Goal: Task Accomplishment & Management: Manage account settings

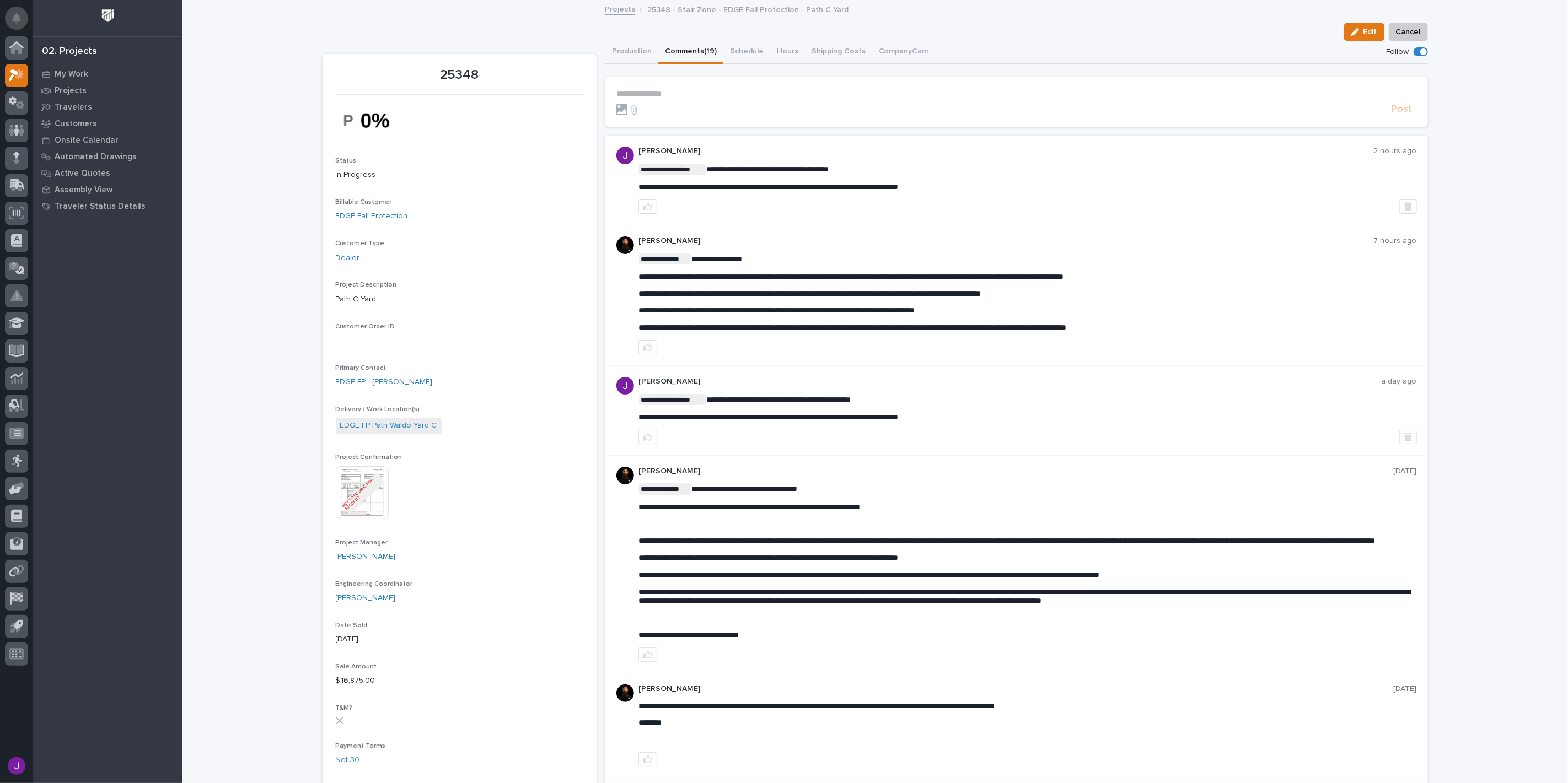
click at [23, 20] on button "Notifications" at bounding box center [16, 18] width 23 height 23
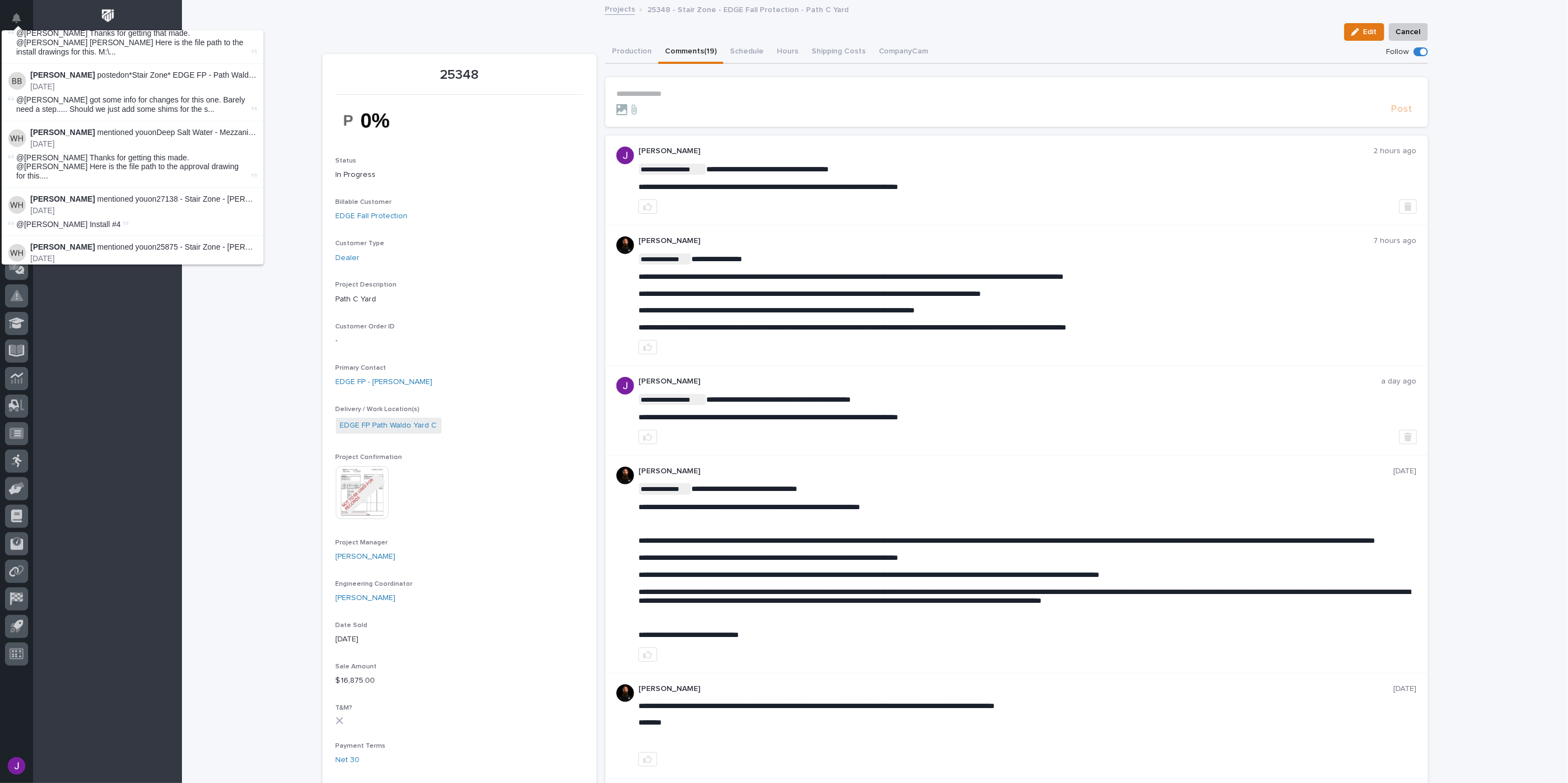
scroll to position [796, 0]
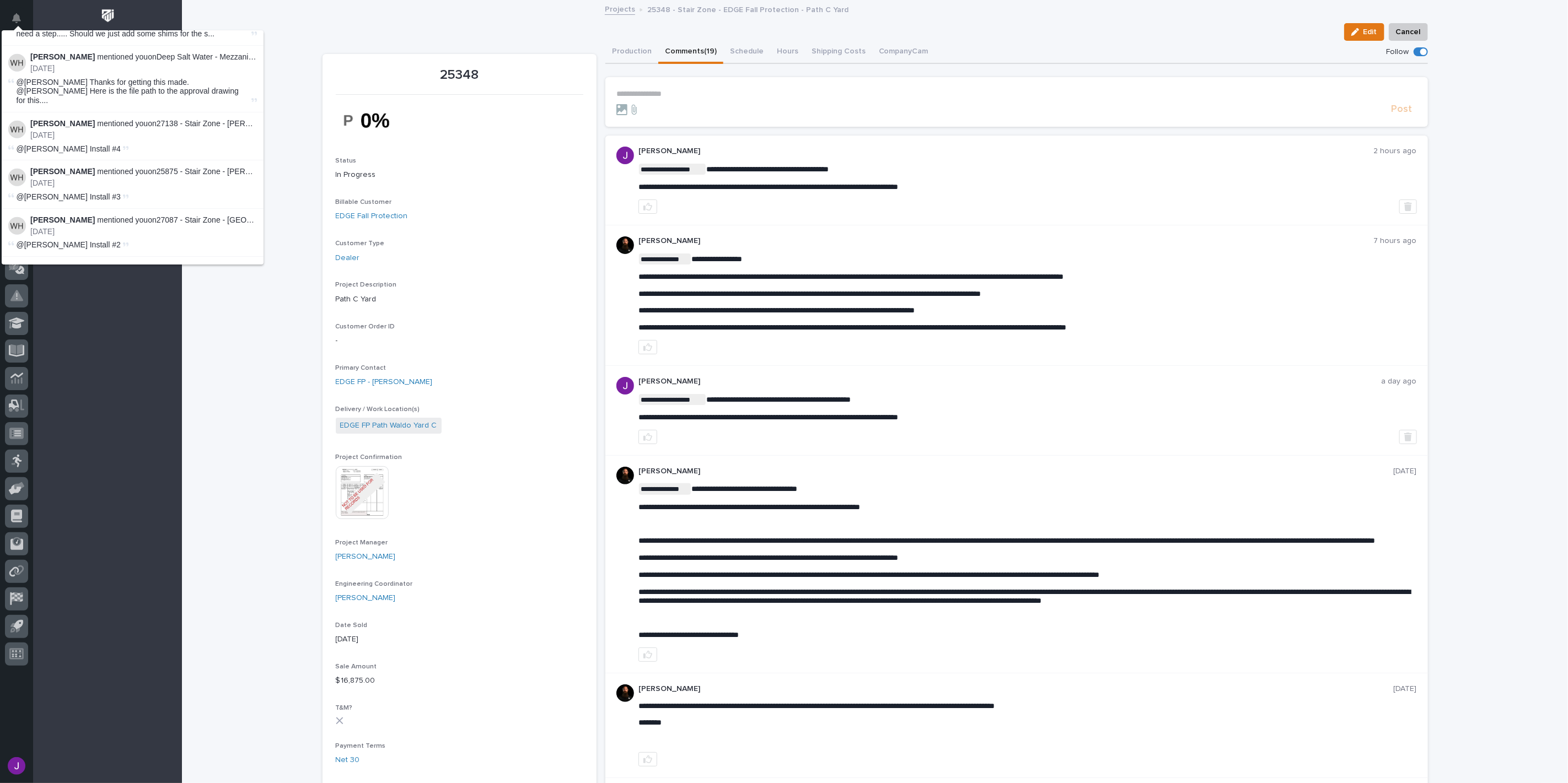
click at [190, 263] on link "26760 - Stair Zone - Space X - [PERSON_NAME]" at bounding box center [242, 268] width 170 height 9
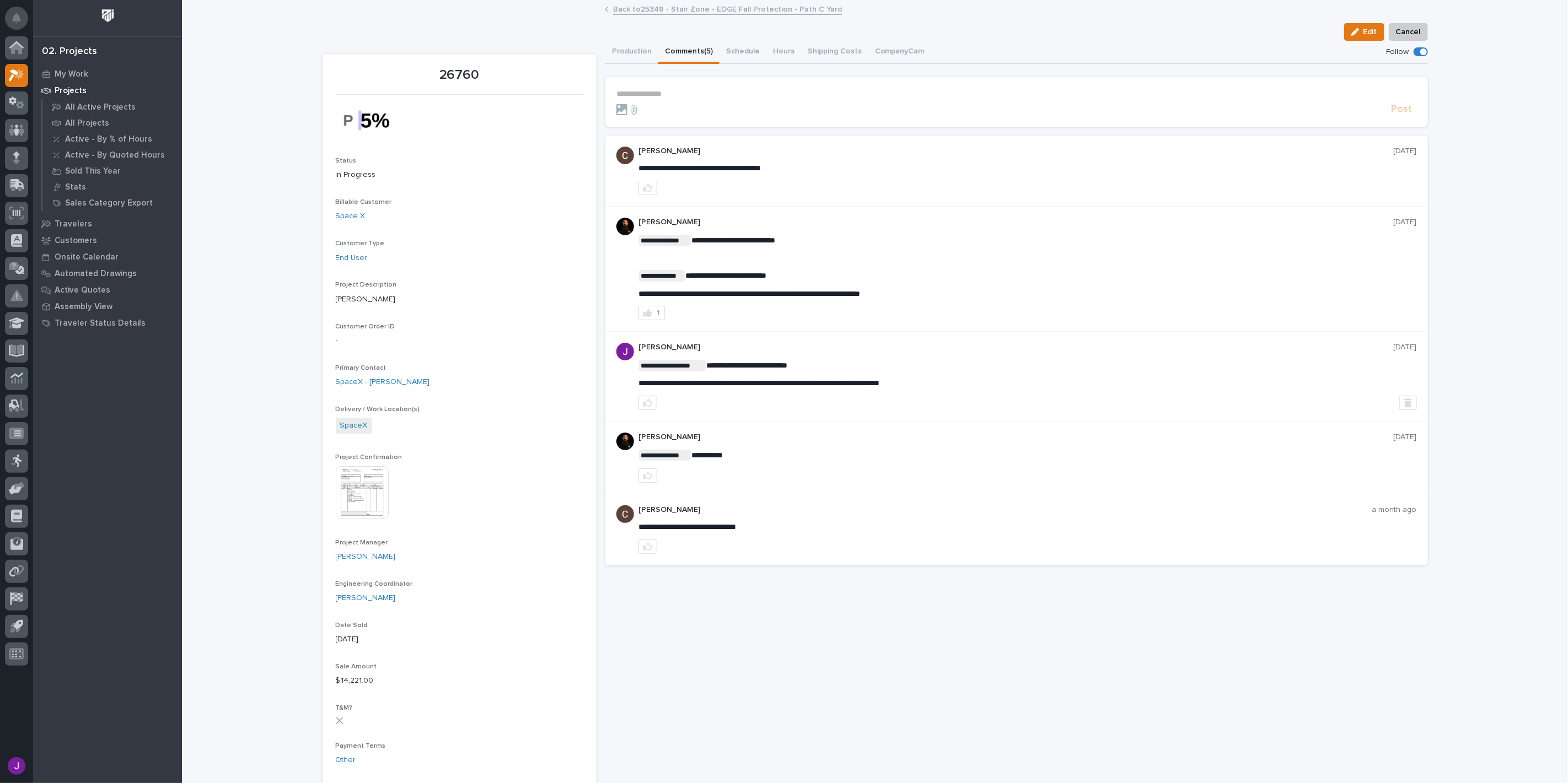
click at [12, 15] on icon "Notifications" at bounding box center [16, 18] width 9 height 10
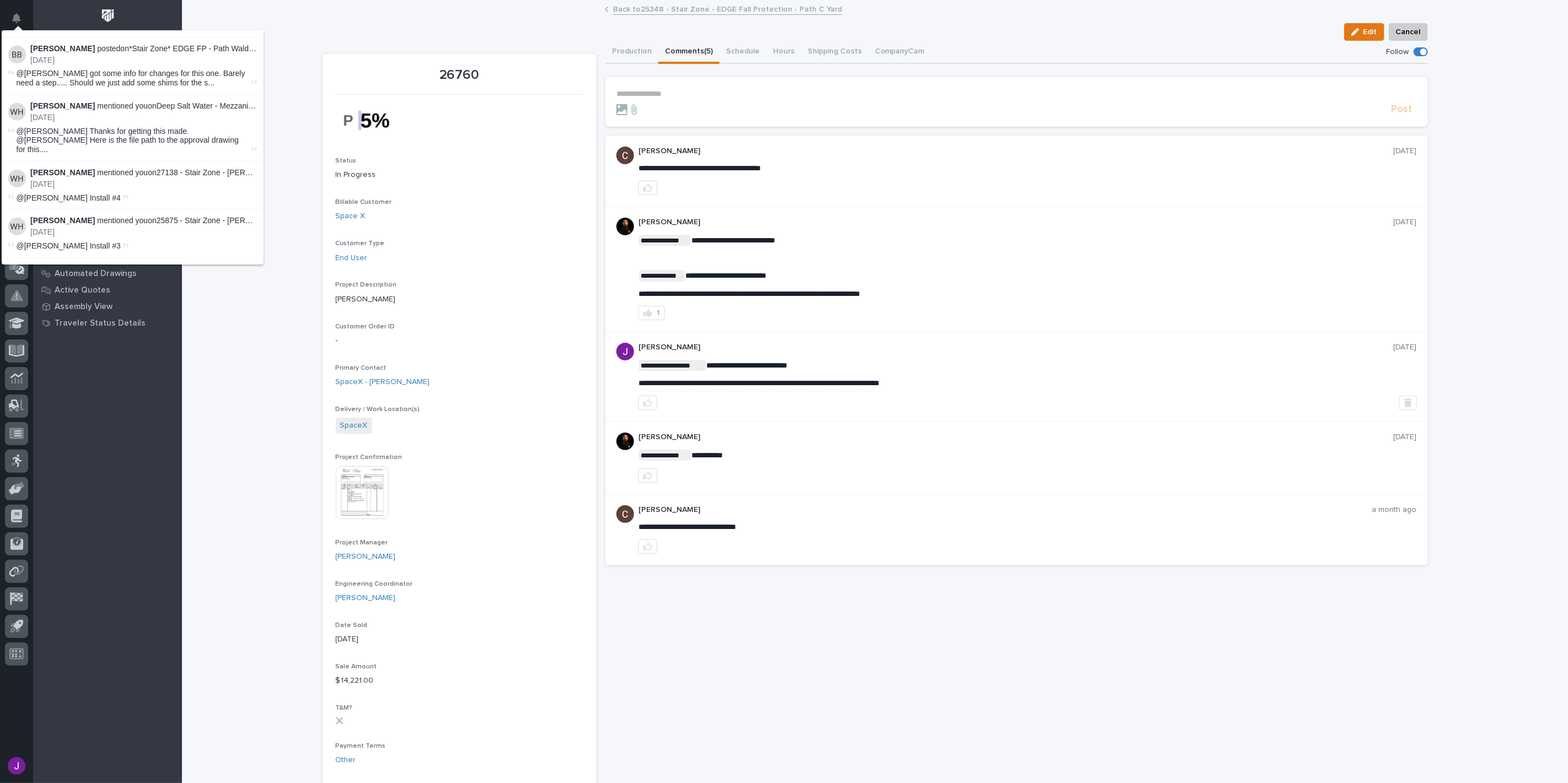
scroll to position [734, 0]
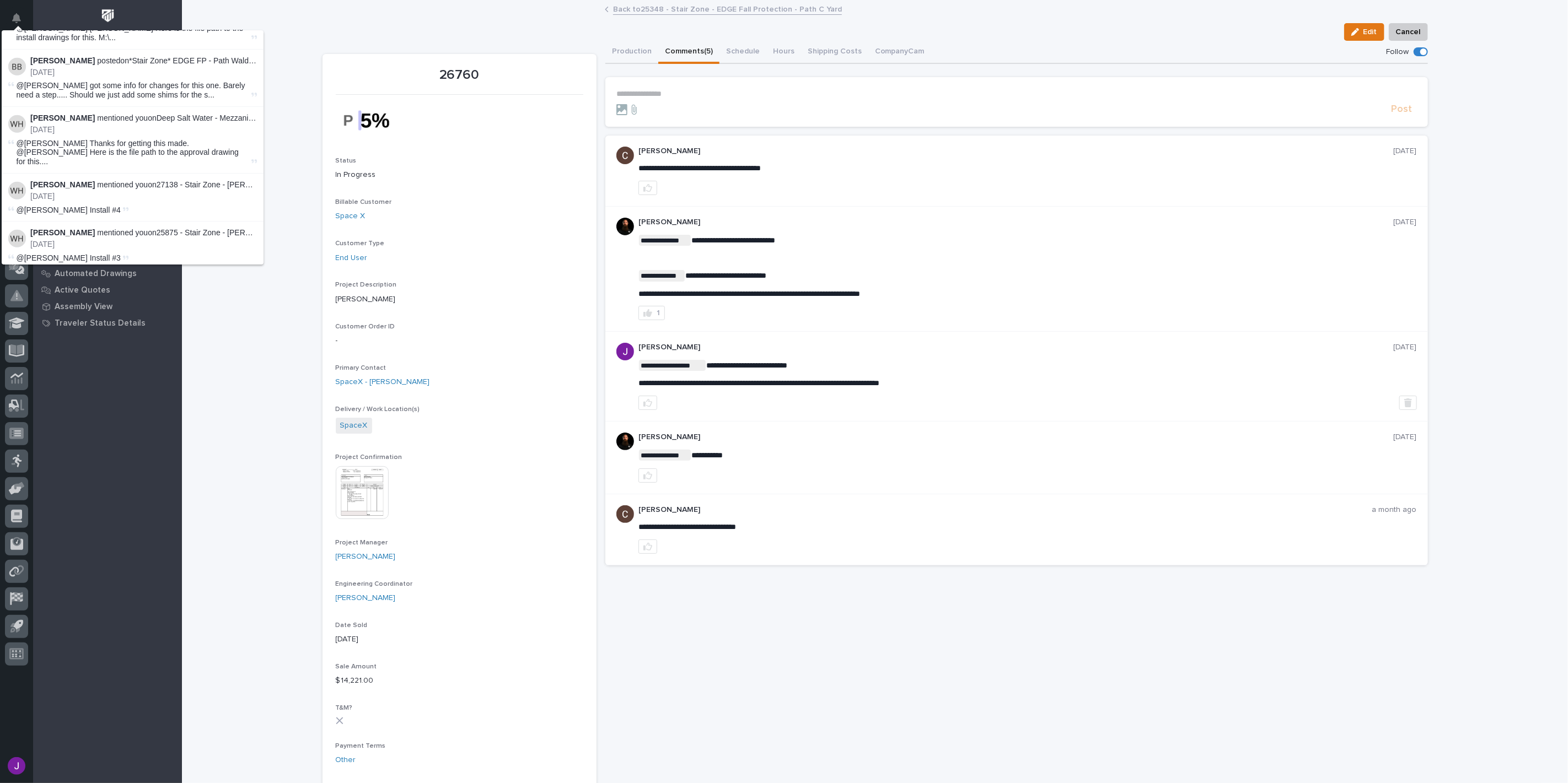
click at [206, 277] on link "27087 - Stair Zone - [GEOGRAPHIC_DATA] Sales - IN - L Stair" at bounding box center [264, 281] width 216 height 9
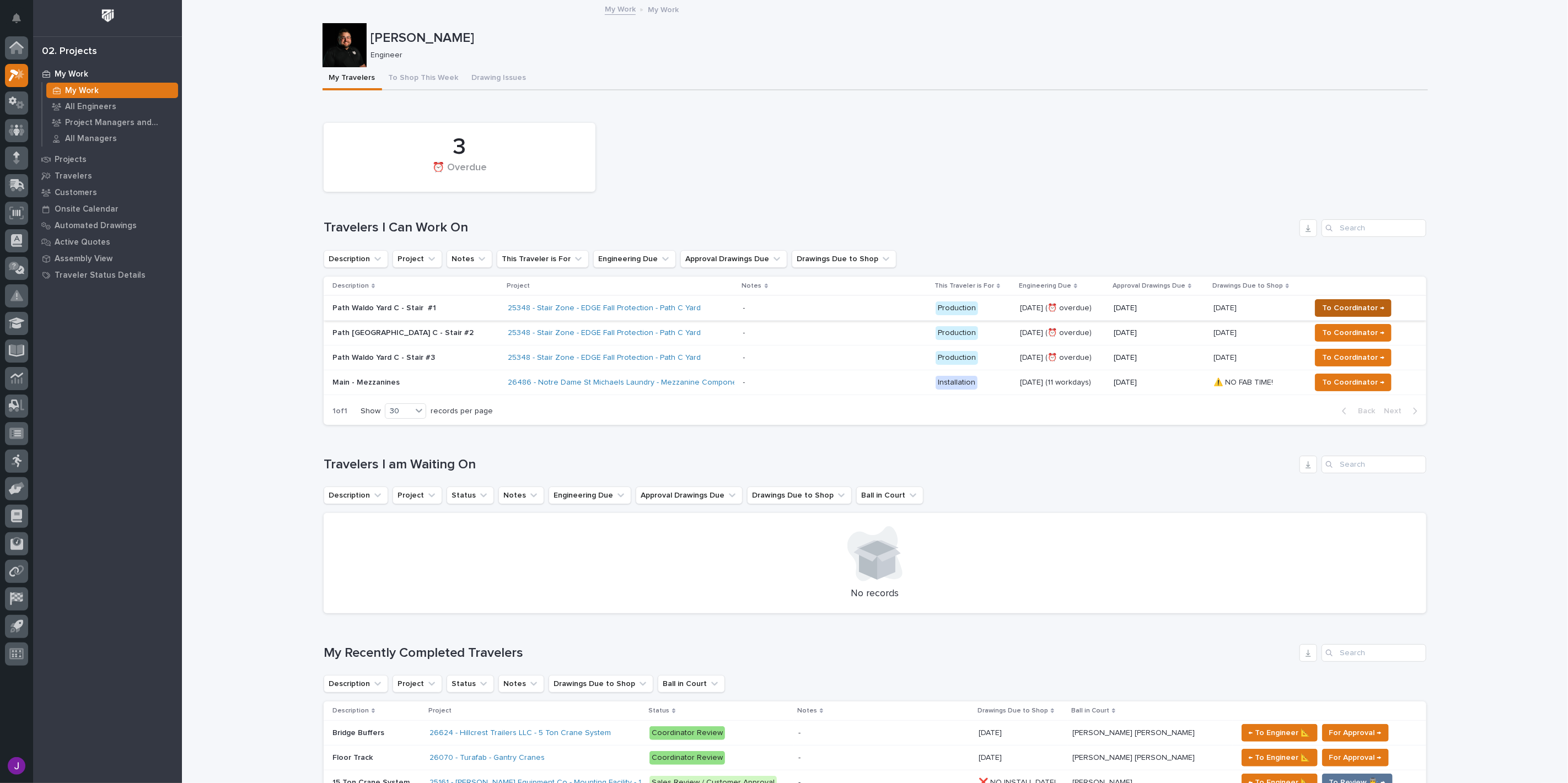
click at [1341, 310] on span "To Coordinator →" at bounding box center [1353, 308] width 62 height 13
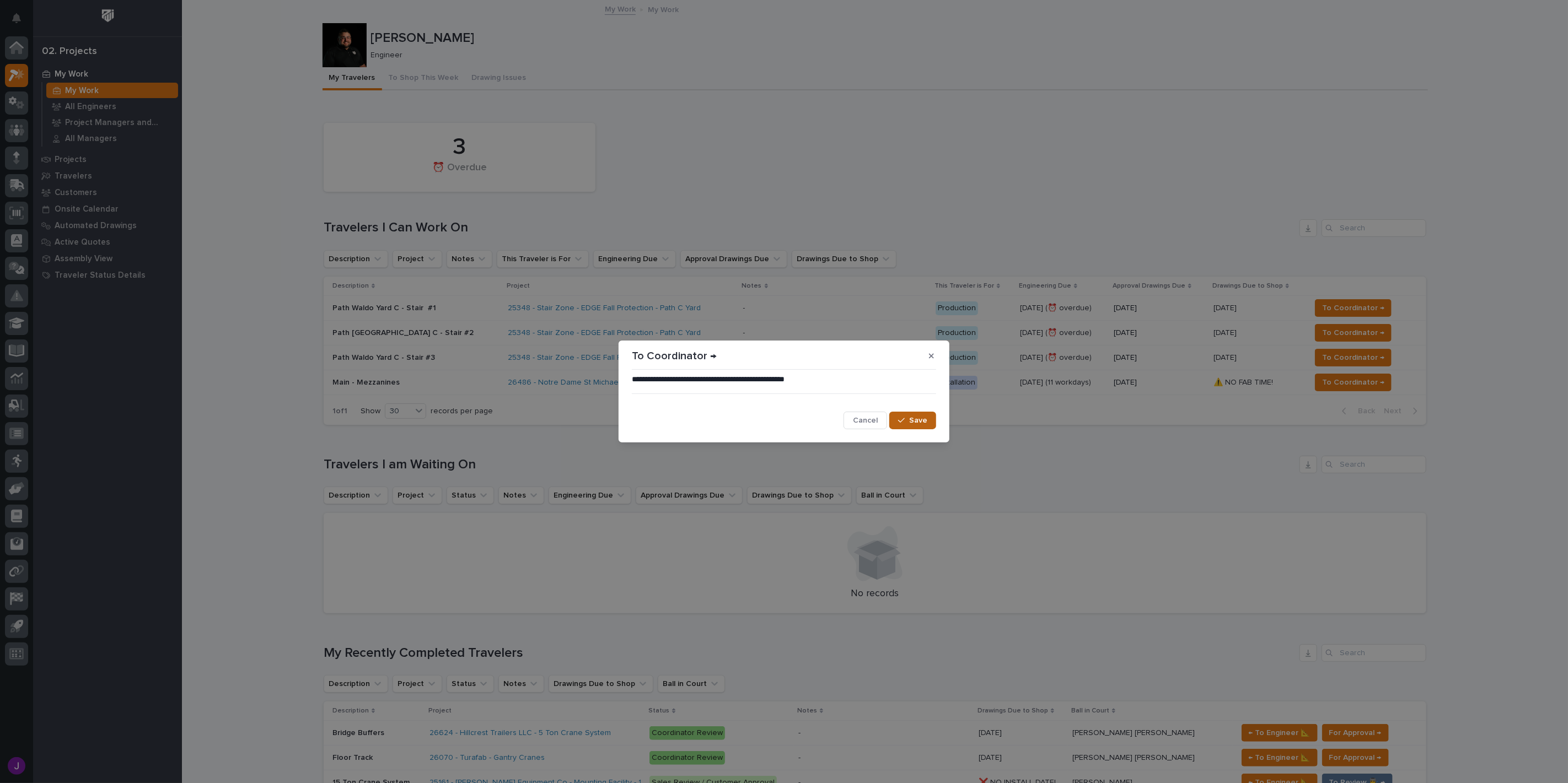
click at [920, 426] on button "Save" at bounding box center [912, 420] width 47 height 18
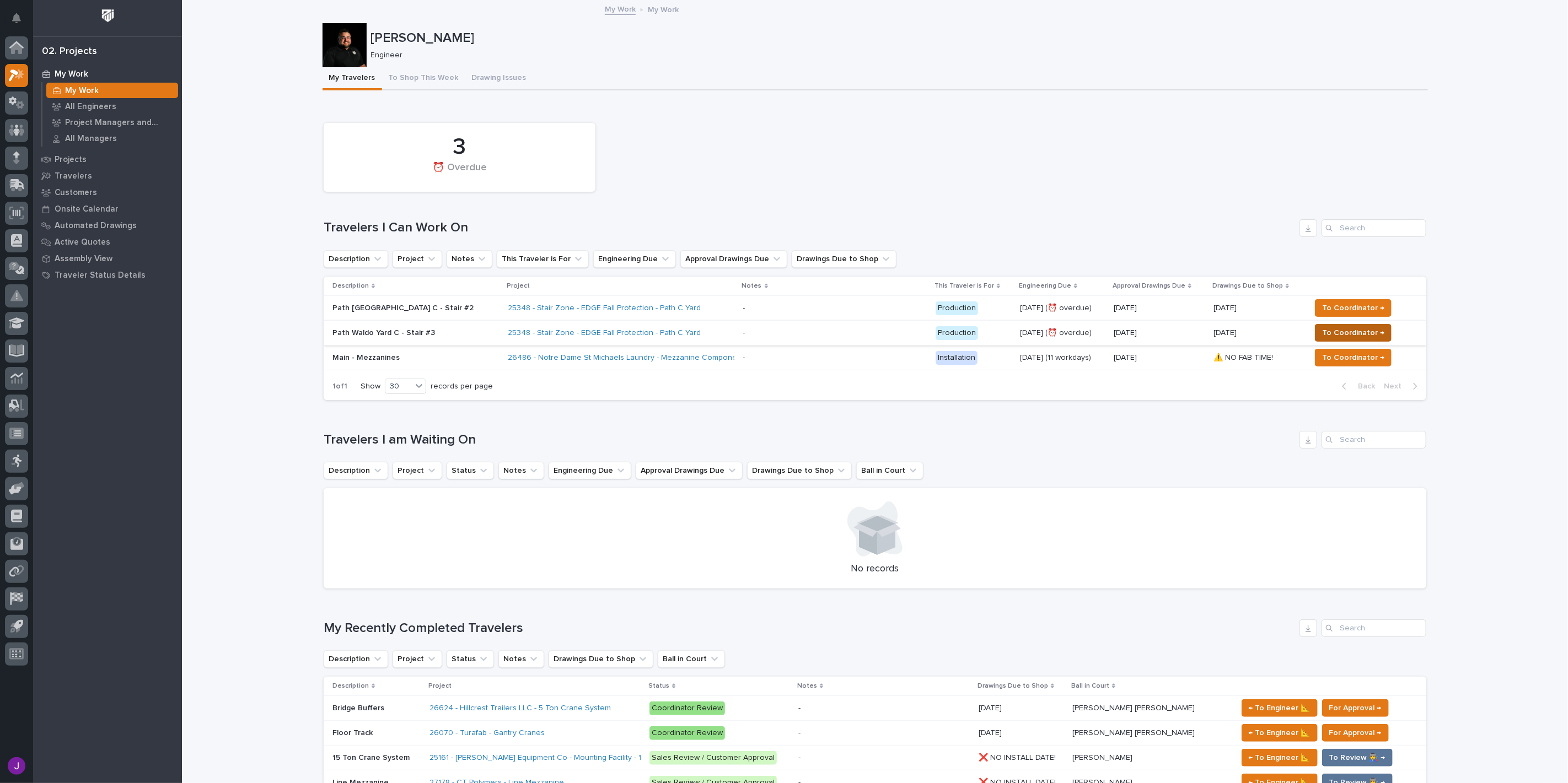
click at [1322, 332] on span "To Coordinator →" at bounding box center [1353, 333] width 62 height 13
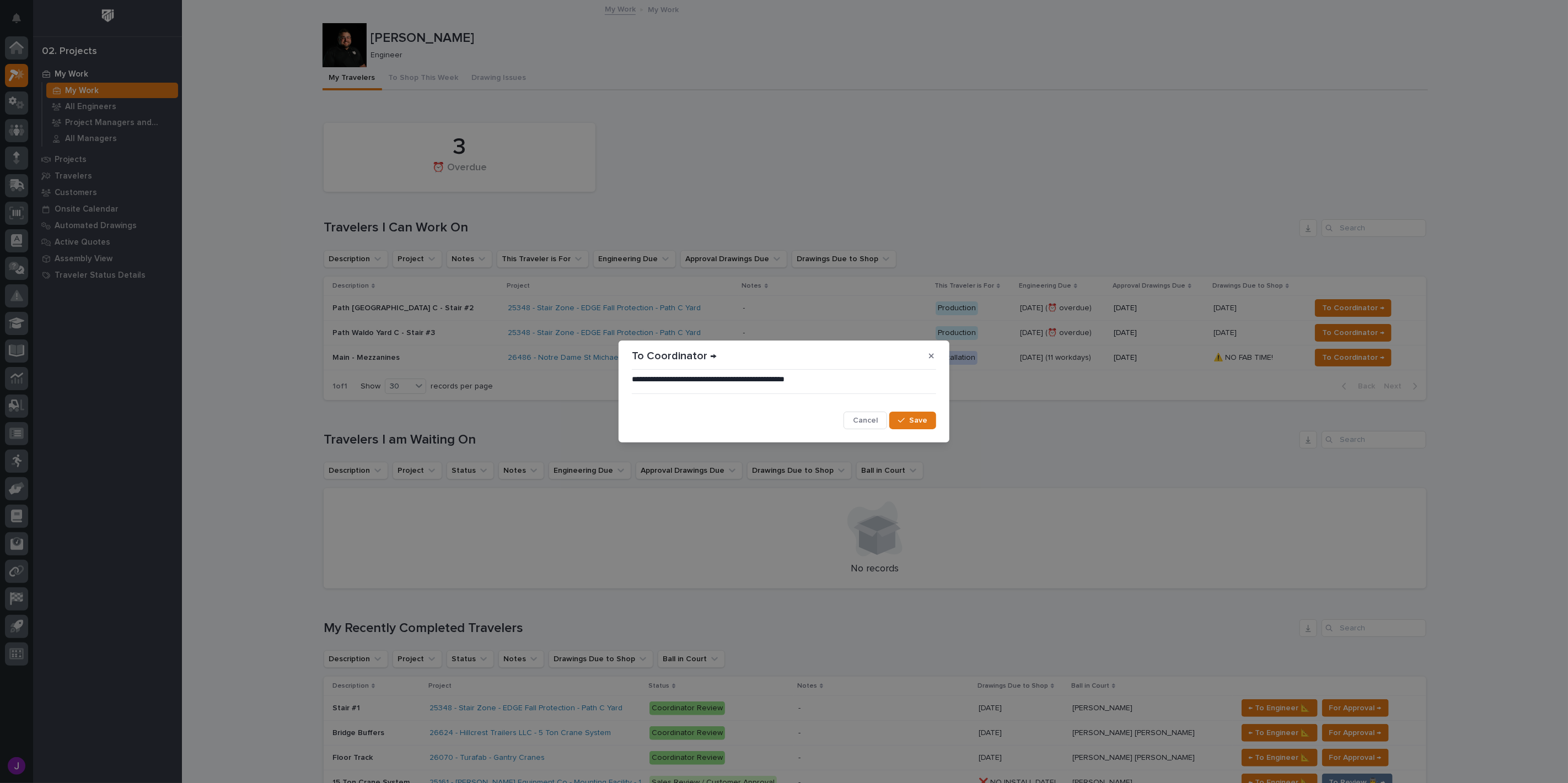
click at [928, 417] on button "Save" at bounding box center [912, 420] width 47 height 18
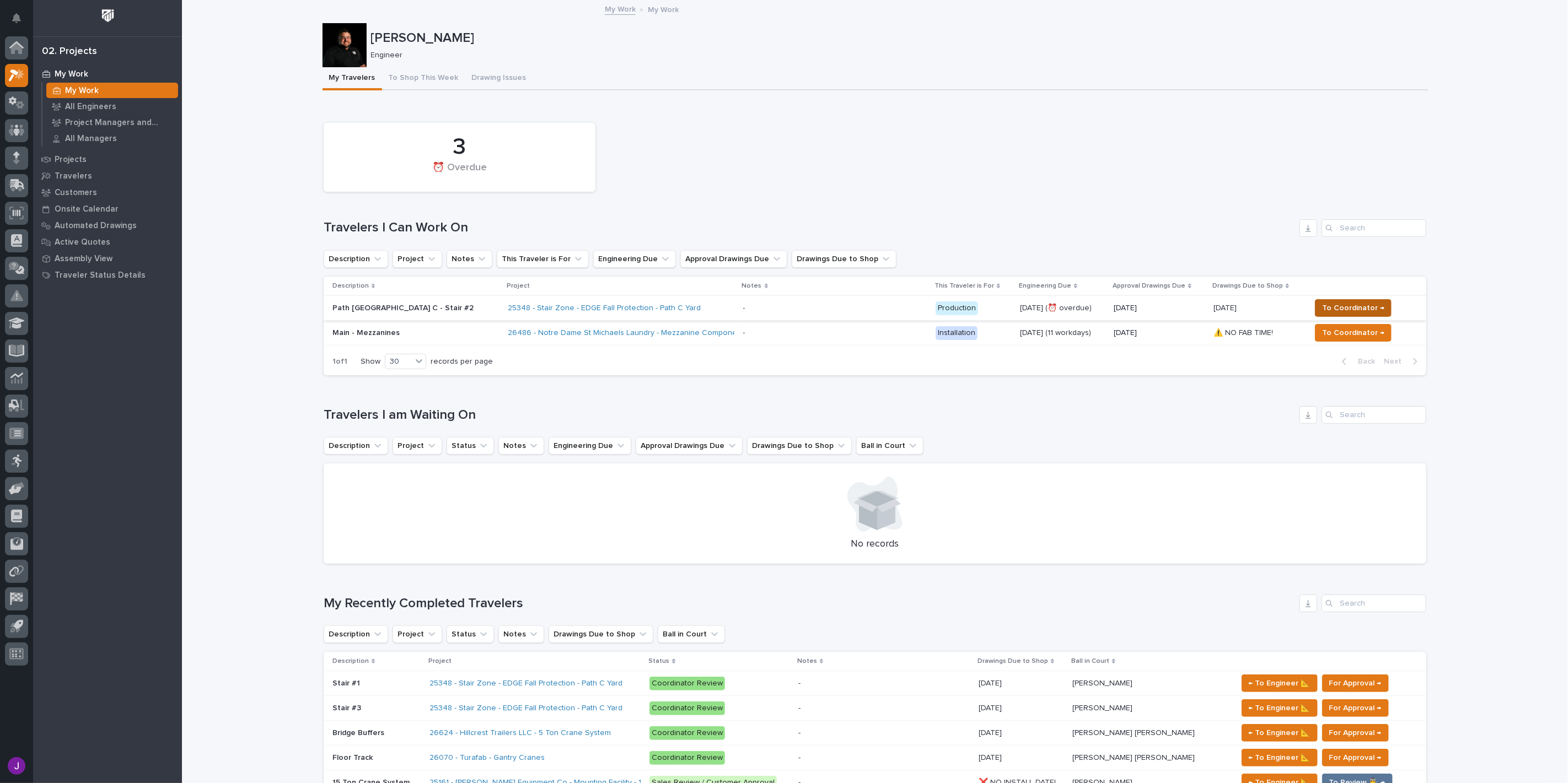
click at [1346, 307] on span "To Coordinator →" at bounding box center [1353, 308] width 62 height 13
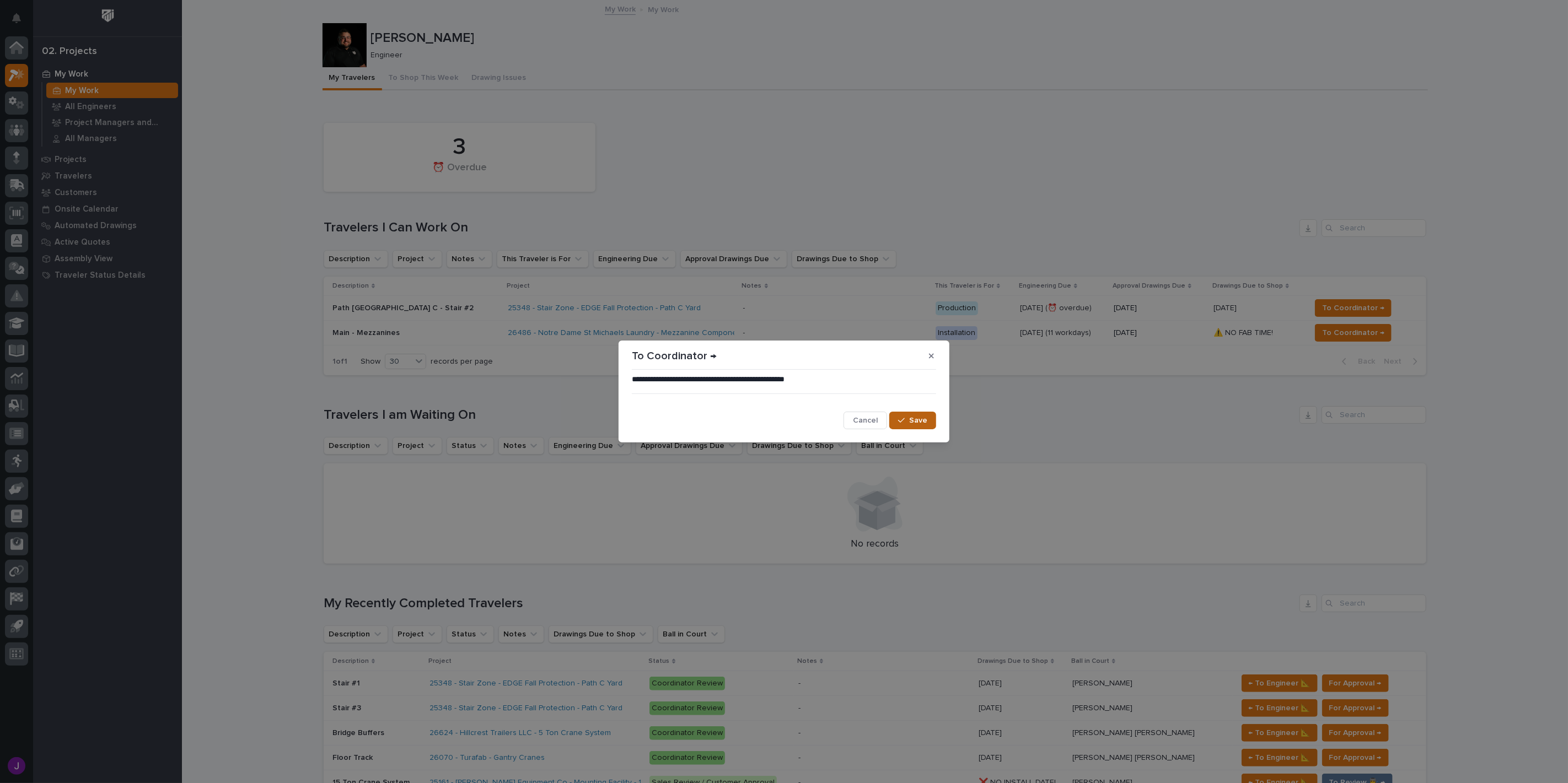
click at [933, 421] on button "Save" at bounding box center [912, 420] width 47 height 18
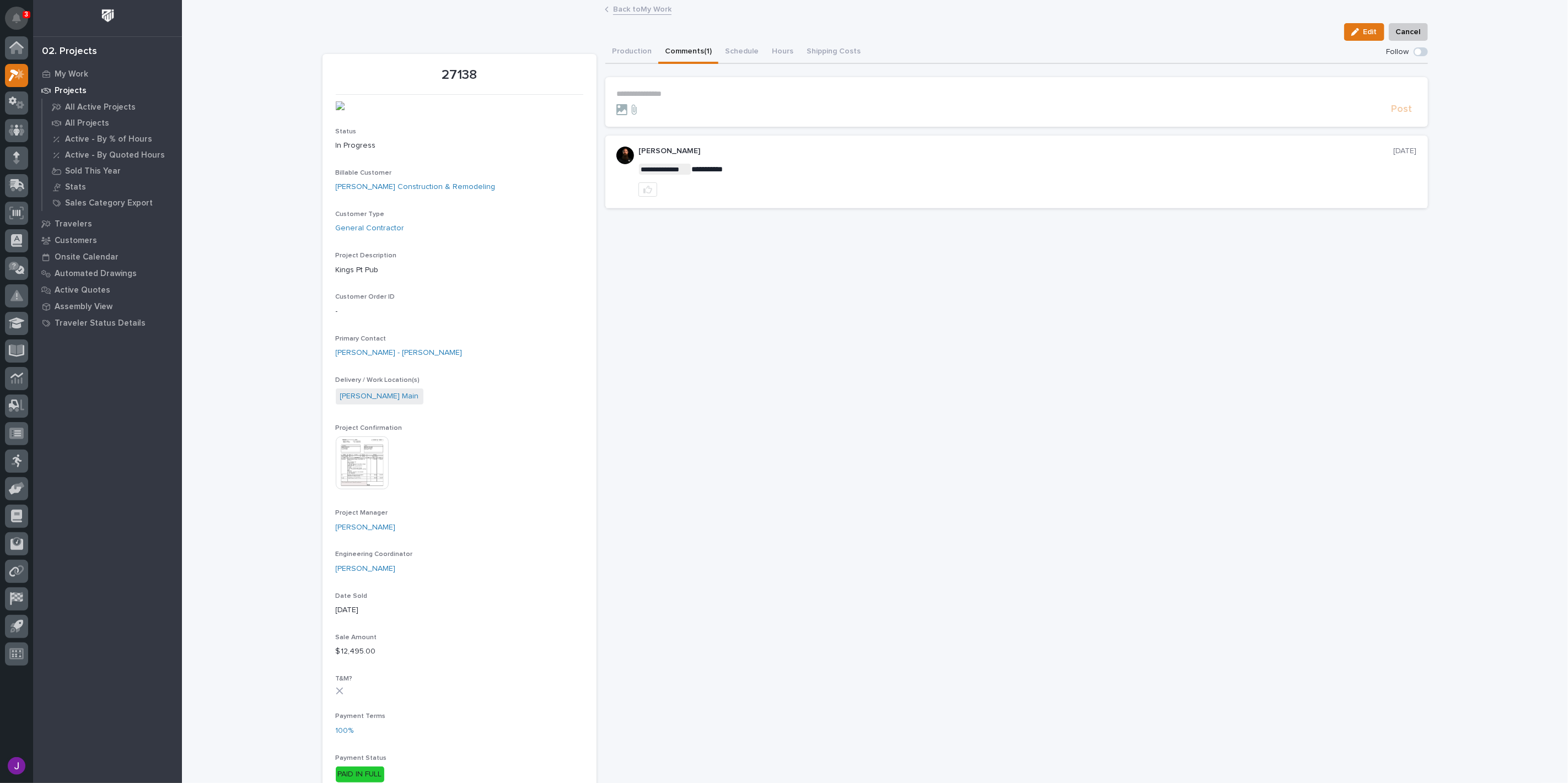
click at [27, 19] on button "Notifications" at bounding box center [16, 18] width 23 height 23
click at [444, 32] on div "Edit Cancel" at bounding box center [875, 32] width 1105 height 18
